Goal: Task Accomplishment & Management: Use online tool/utility

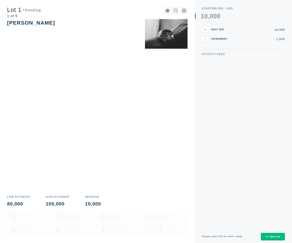
click at [158, 229] on div "Q Room O Custom Bid R Undo U Sell A Phone C Auctioneer F Fair Warning J Pass" at bounding box center [97, 226] width 181 height 33
click at [273, 236] on div "Open Lot" at bounding box center [273, 236] width 14 height 3
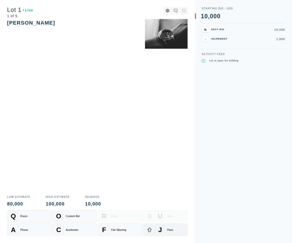
click at [162, 229] on span "J" at bounding box center [161, 230] width 4 height 8
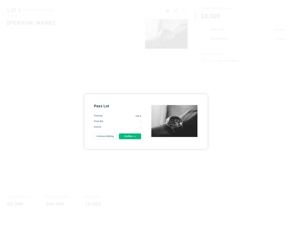
click at [127, 137] on button "Confirm" at bounding box center [130, 136] width 23 height 6
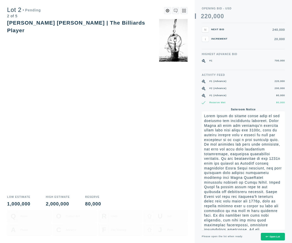
click at [281, 235] on button "Open Lot" at bounding box center [273, 237] width 24 height 8
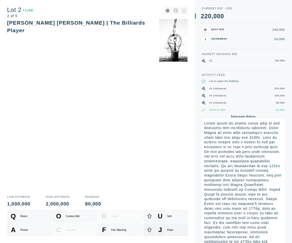
click at [168, 229] on div "Pass" at bounding box center [170, 229] width 6 height 3
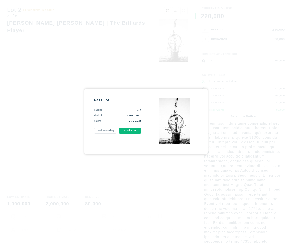
click at [124, 133] on button "Confirm" at bounding box center [130, 131] width 23 height 6
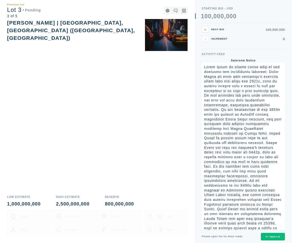
click at [276, 238] on button "Open Lot" at bounding box center [273, 237] width 24 height 8
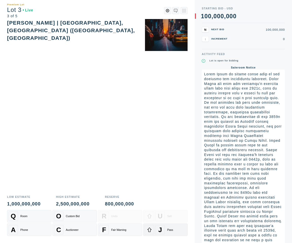
click at [167, 228] on div "Pass" at bounding box center [170, 229] width 6 height 3
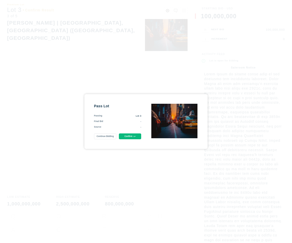
click at [130, 133] on div "Pass Lot Passing Lot 3 Final Bid - Source - Continue Bidding Confirm" at bounding box center [117, 122] width 47 height 36
click at [130, 139] on button "Confirm" at bounding box center [130, 136] width 23 height 6
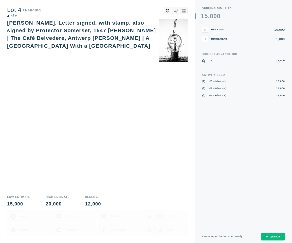
click at [271, 235] on div "Open Lot" at bounding box center [273, 236] width 14 height 3
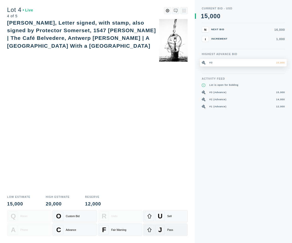
click at [160, 224] on button "J Pass" at bounding box center [165, 230] width 44 height 12
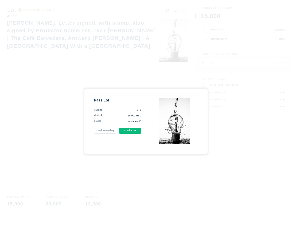
click at [131, 129] on button "Confirm" at bounding box center [130, 131] width 23 height 6
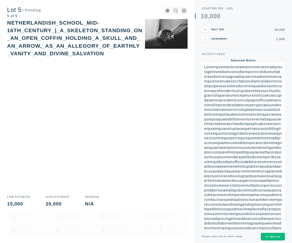
click at [271, 236] on div "Open Lot" at bounding box center [273, 236] width 14 height 3
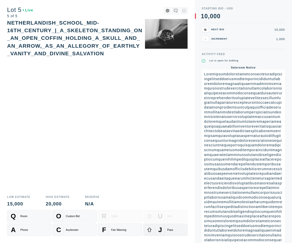
click at [157, 234] on div "J" at bounding box center [160, 229] width 9 height 9
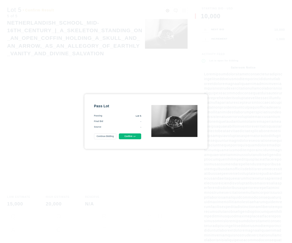
click at [131, 139] on button "Confirm" at bounding box center [130, 136] width 23 height 6
